Goal: Transaction & Acquisition: Purchase product/service

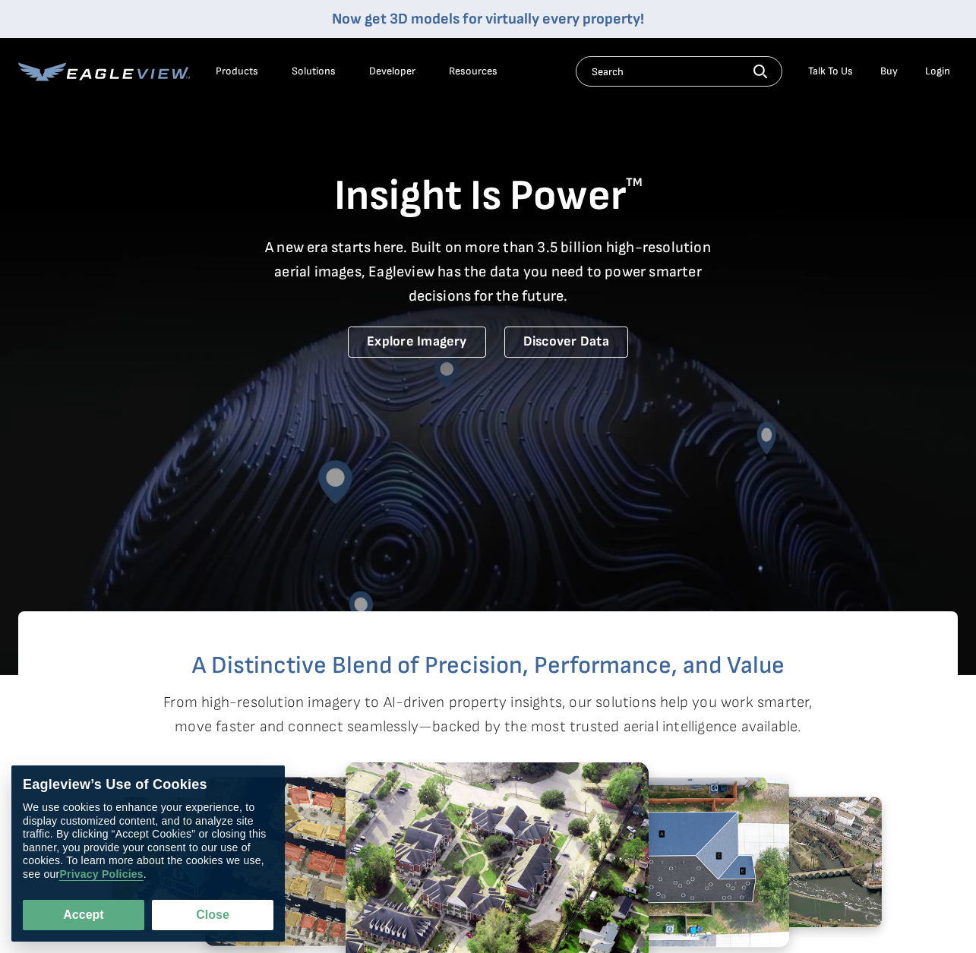
click at [942, 64] on li "Login" at bounding box center [937, 71] width 40 height 23
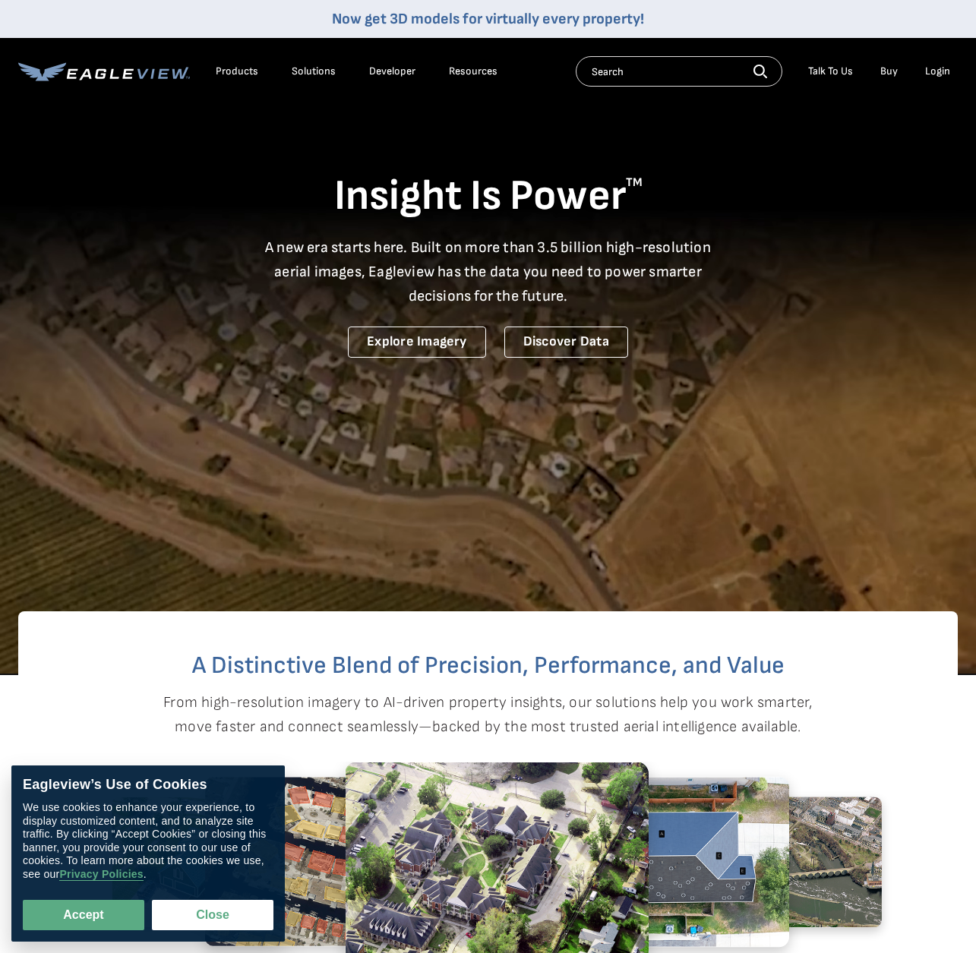
click at [933, 71] on div "Login" at bounding box center [937, 72] width 25 height 14
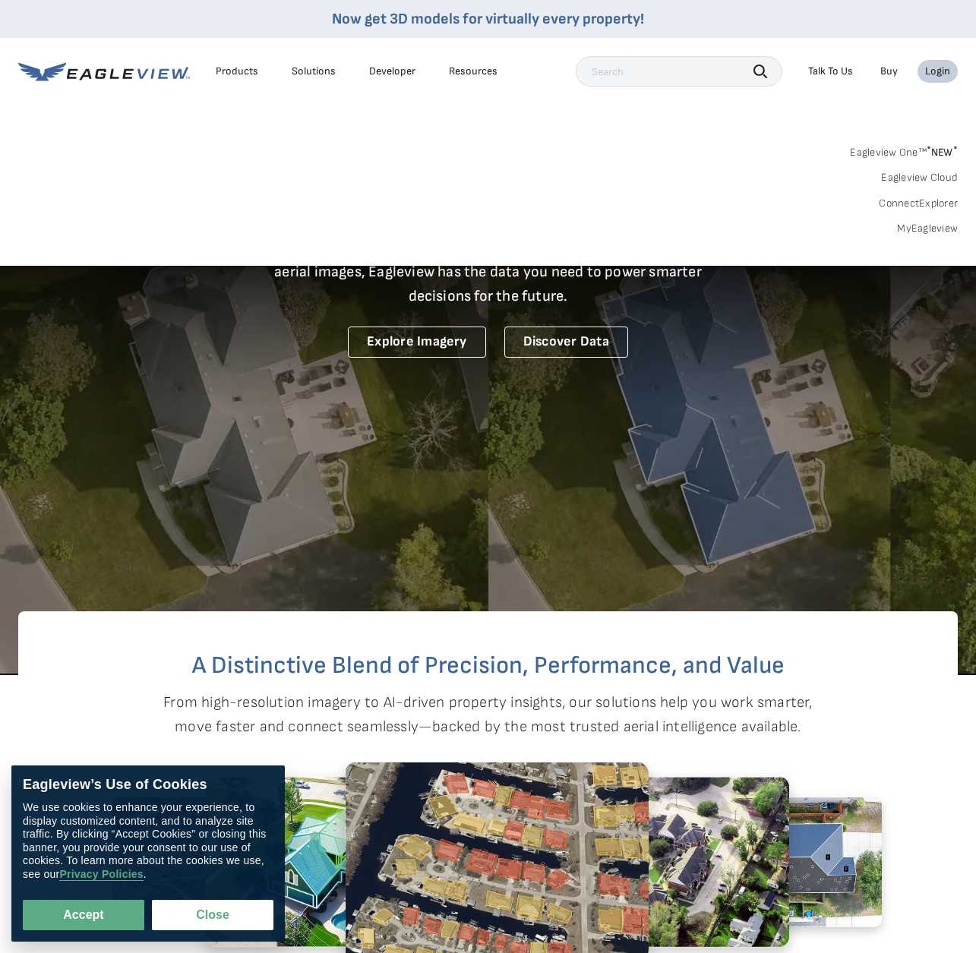
click at [919, 228] on link "MyEagleview" at bounding box center [927, 229] width 61 height 14
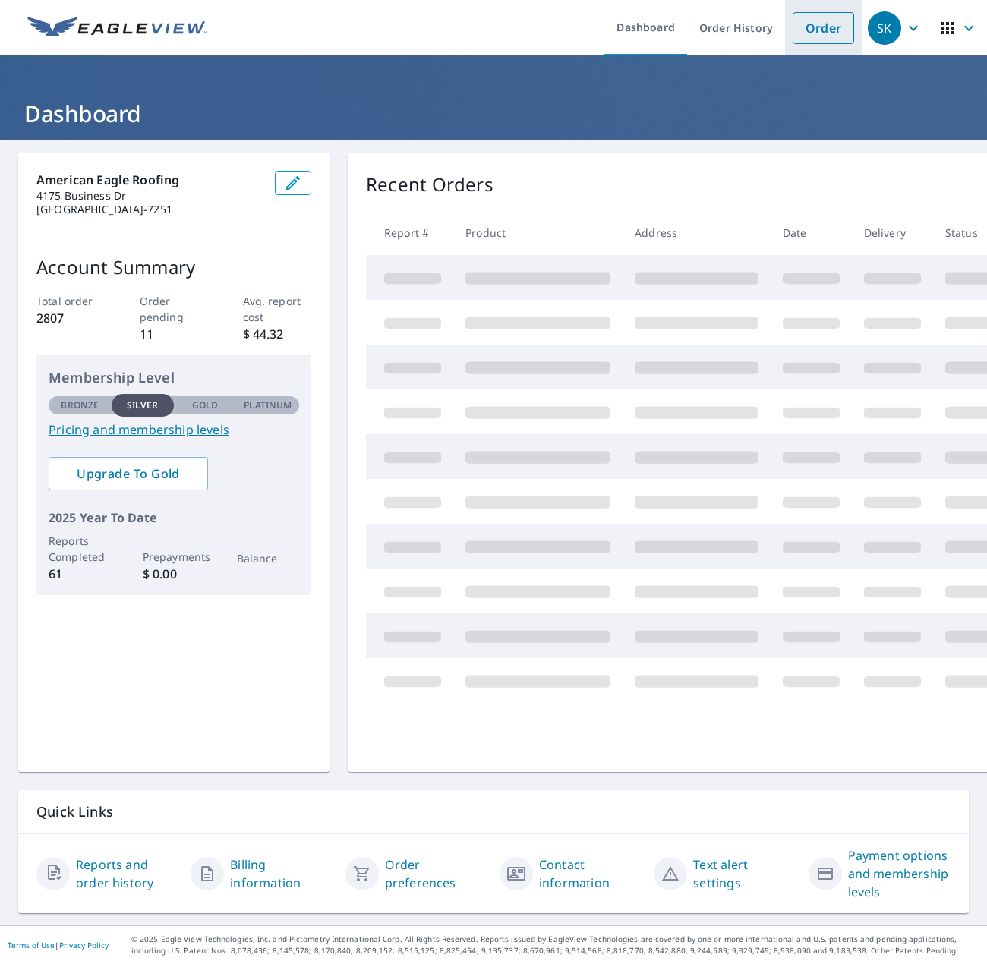
click at [813, 26] on link "Order" at bounding box center [824, 28] width 62 height 32
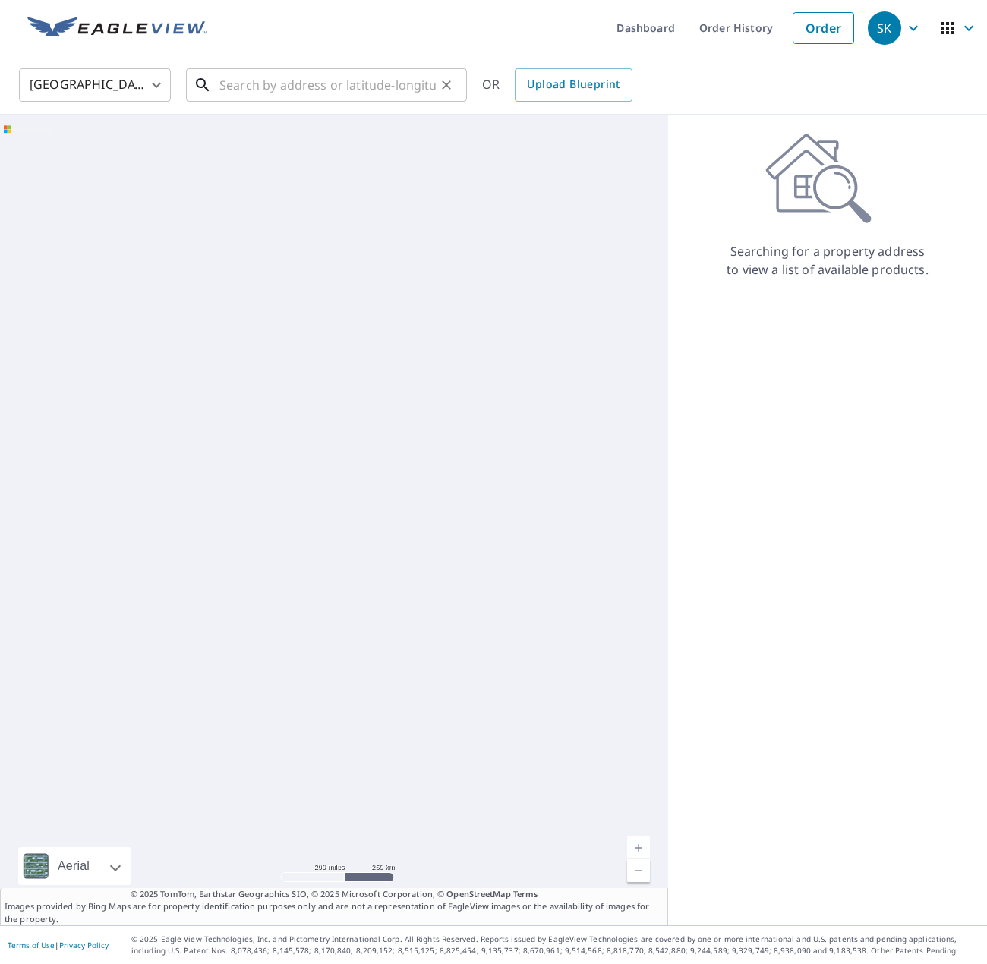
click at [278, 93] on input "text" at bounding box center [327, 85] width 216 height 43
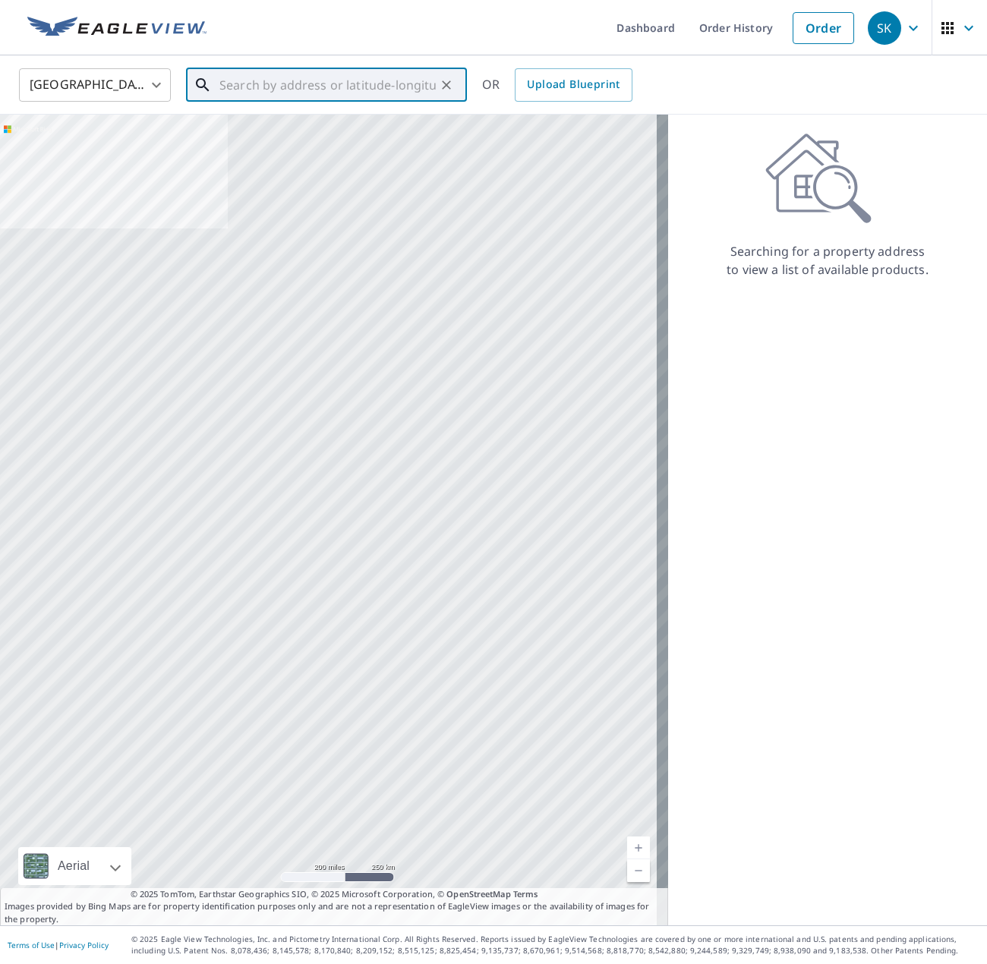
paste input "3581 Rolph Way, El Dorado Hills"
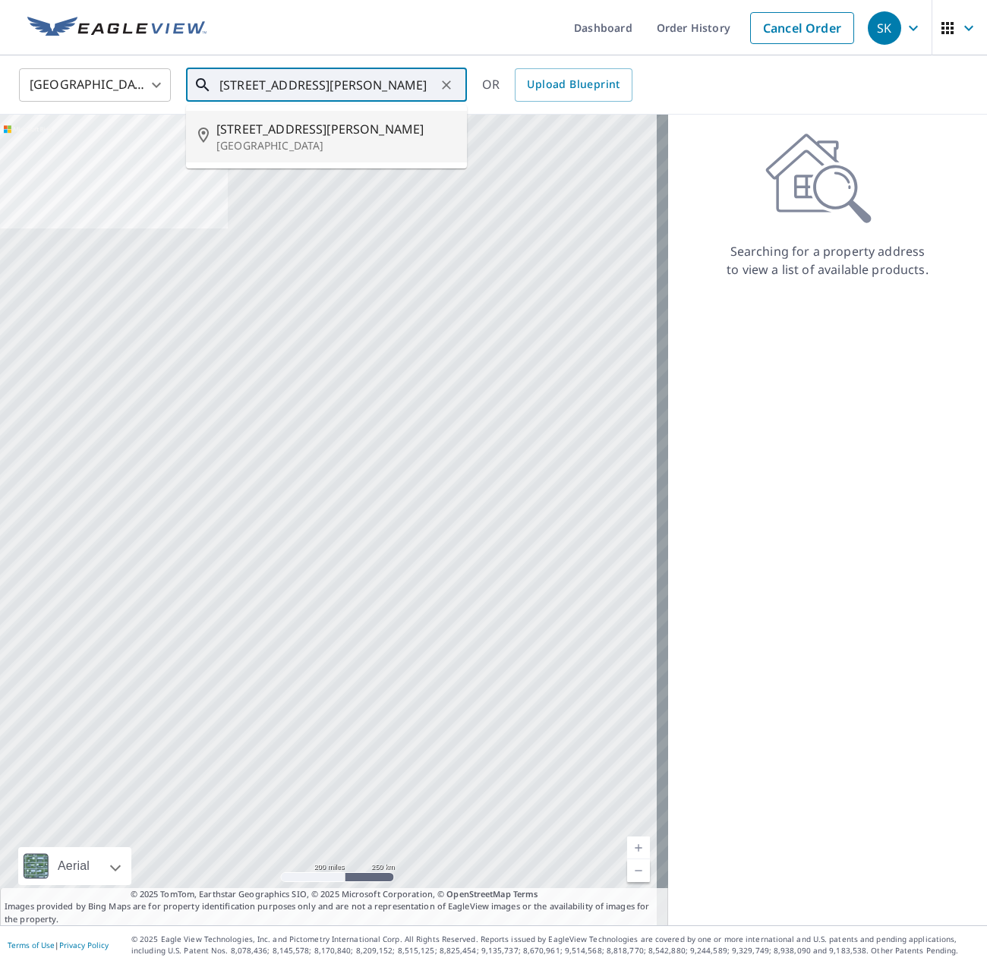
click at [366, 140] on p "El Dorado Hills, CA 95762" at bounding box center [335, 145] width 238 height 15
type input "3581 Rolph Way El Dorado Hills, CA 95762"
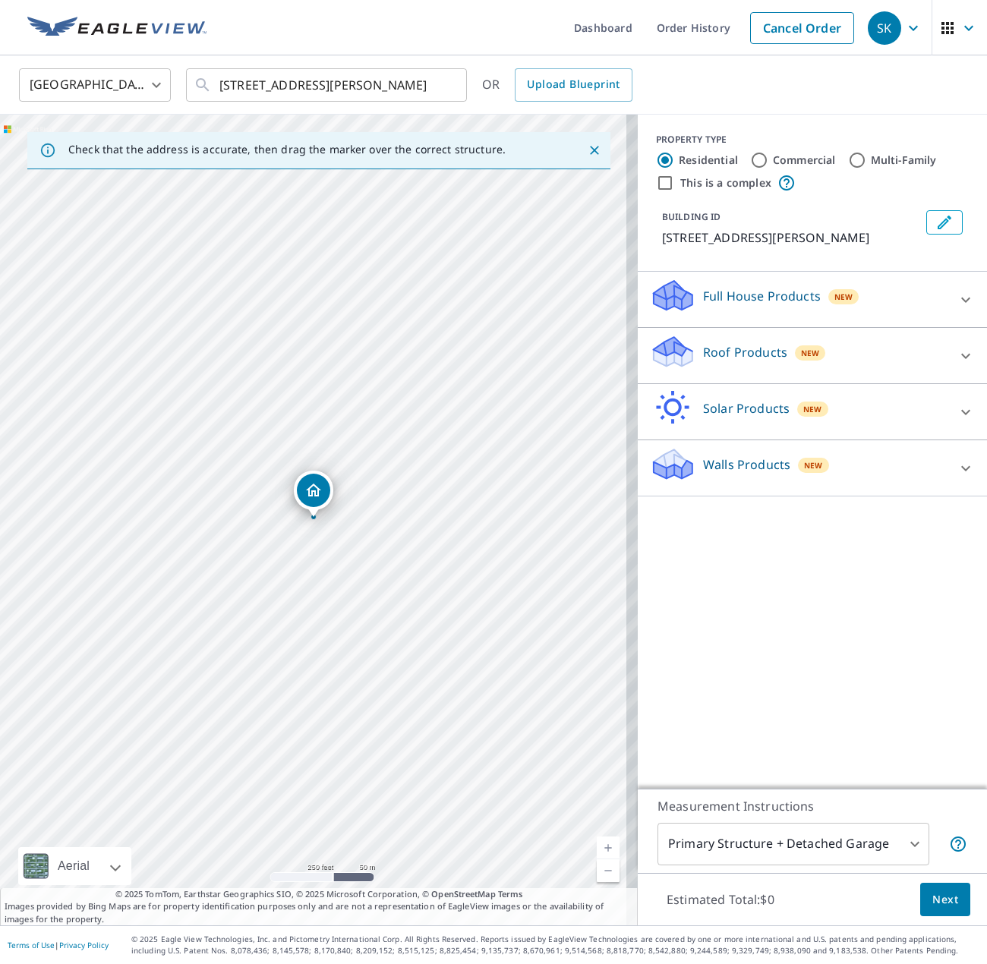
click at [737, 362] on div "Roof Products New" at bounding box center [799, 355] width 298 height 43
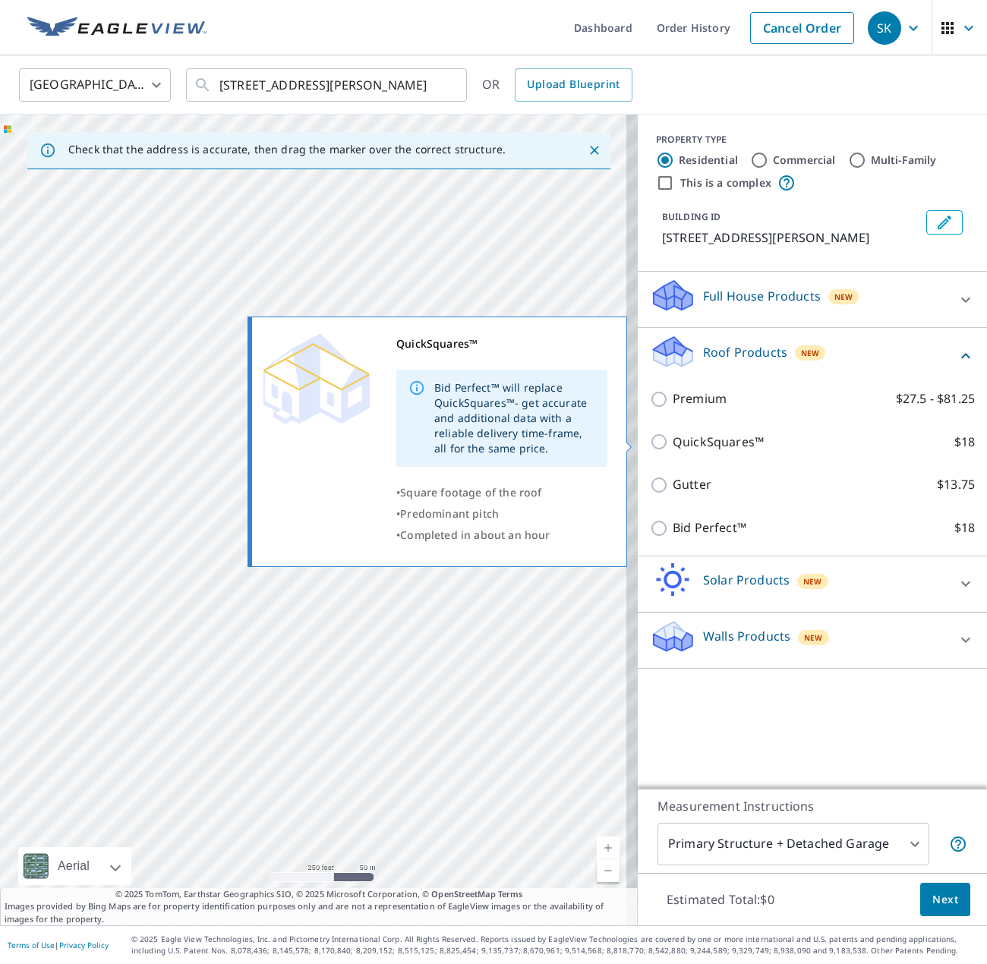
click at [650, 438] on input "QuickSquares™ $18" at bounding box center [661, 442] width 23 height 18
checkbox input "true"
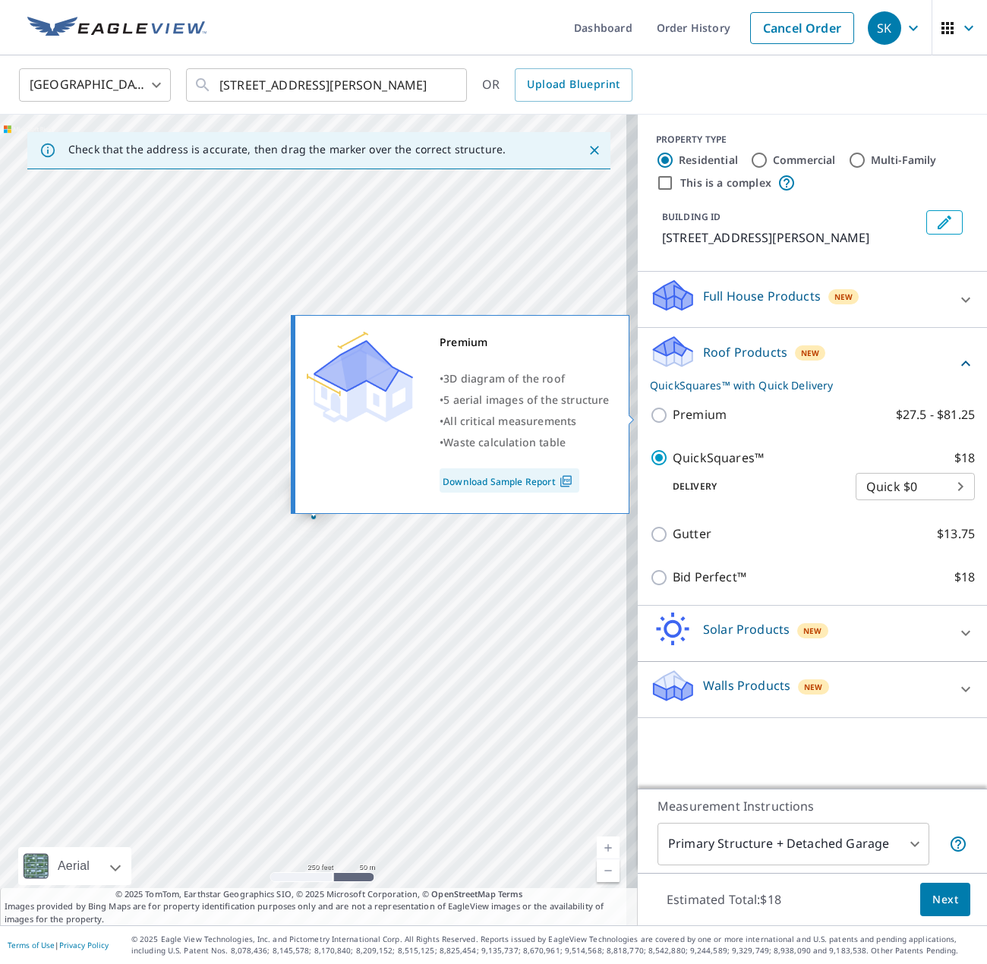
click at [650, 410] on input "Premium $27.5 - $81.25" at bounding box center [661, 415] width 23 height 18
checkbox input "true"
checkbox input "false"
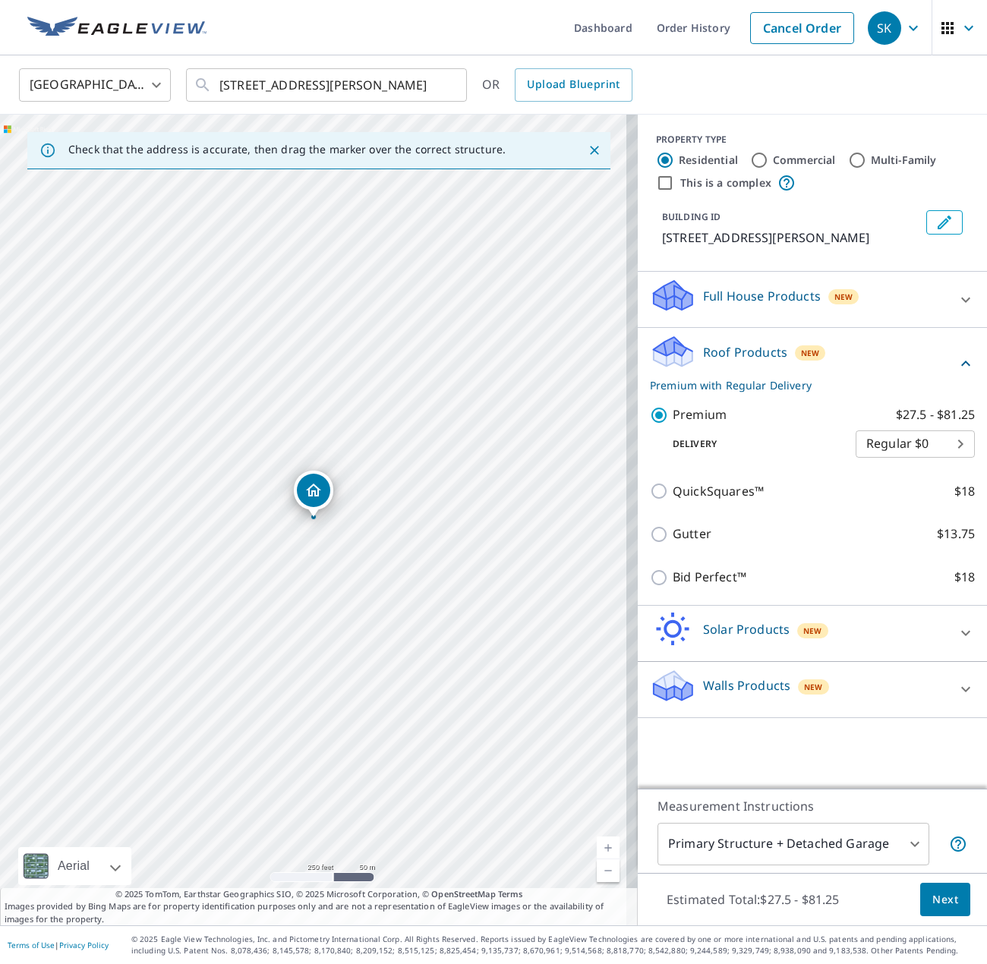
click at [945, 897] on span "Next" at bounding box center [945, 900] width 26 height 19
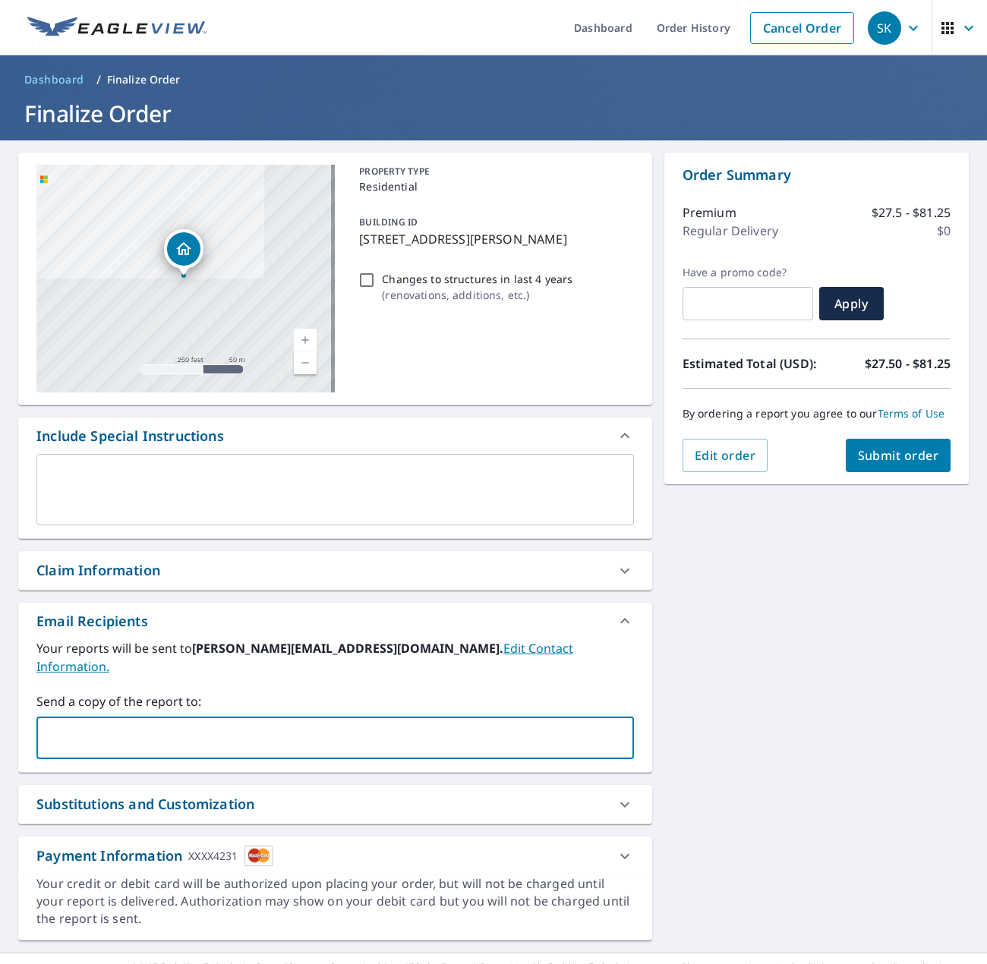
click at [214, 724] on input "text" at bounding box center [323, 738] width 561 height 29
type input "chris@aeroof.com"
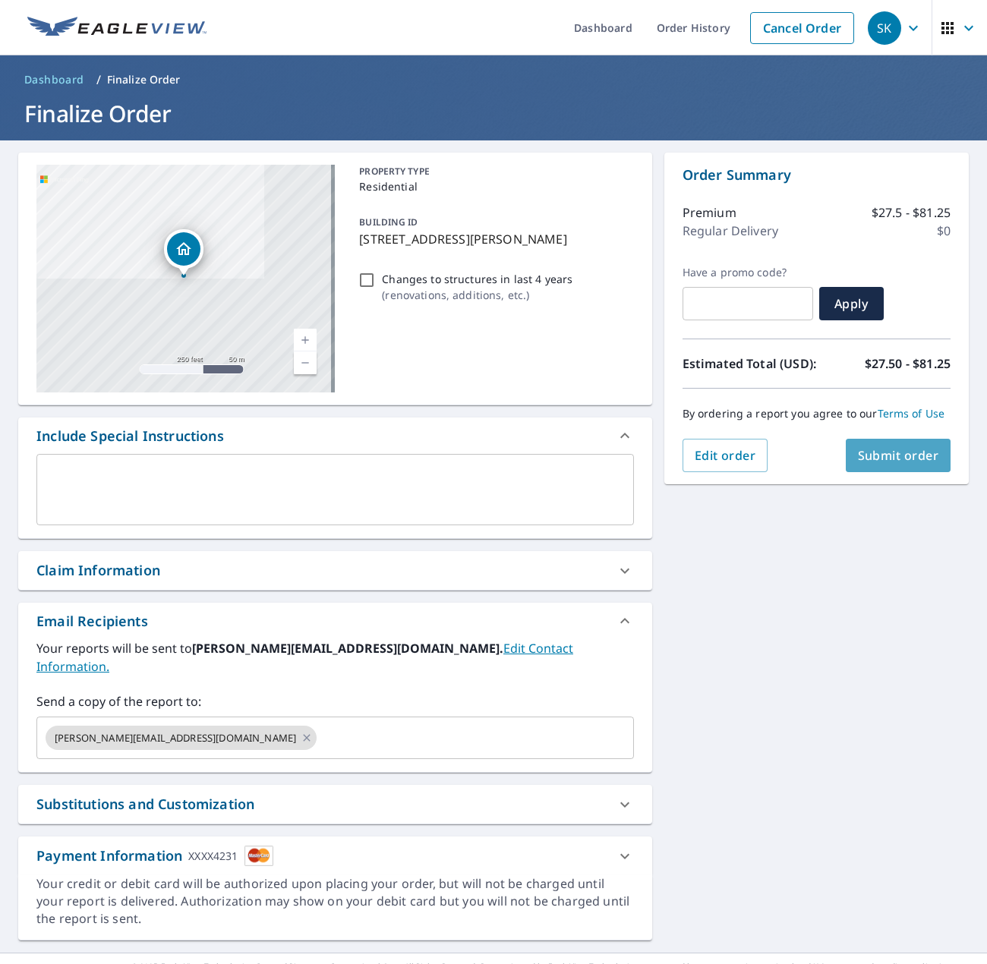
click at [891, 464] on span "Submit order" at bounding box center [898, 455] width 81 height 17
checkbox input "true"
